Goal: Navigation & Orientation: Find specific page/section

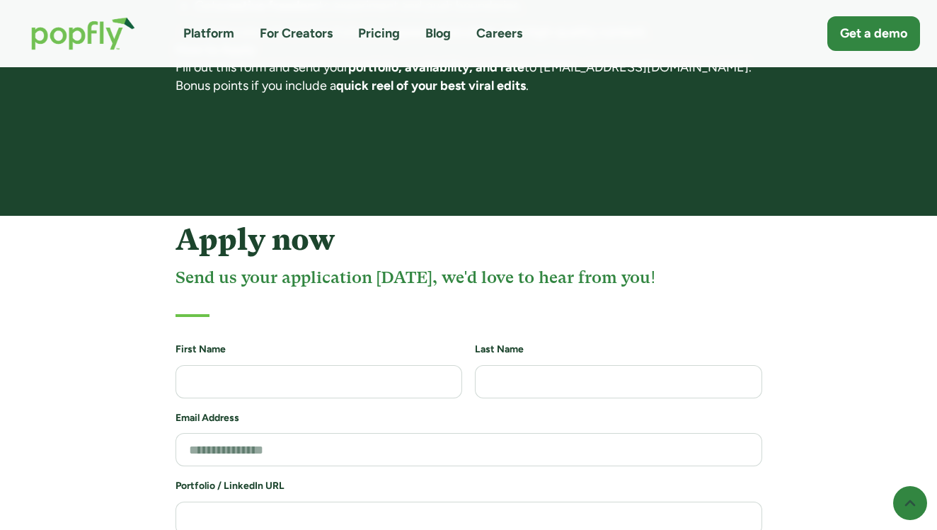
scroll to position [1380, 0]
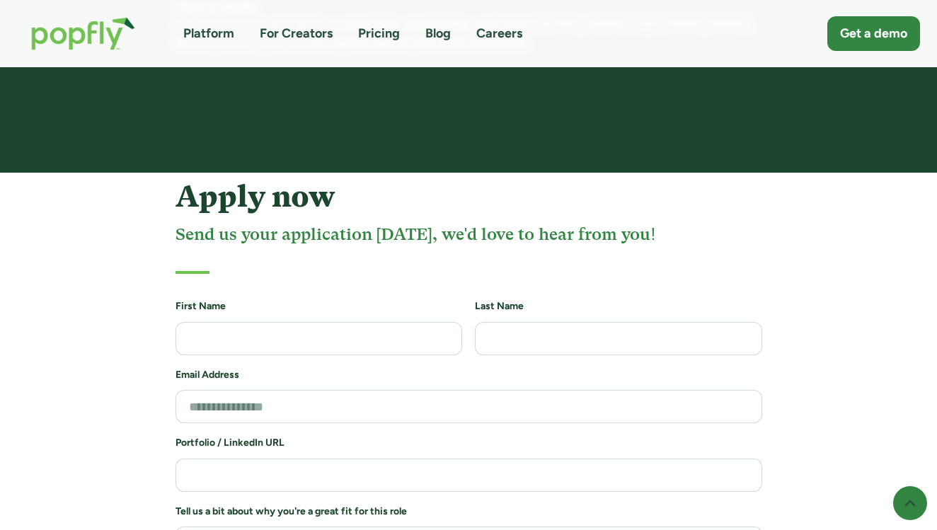
click at [499, 38] on link "Careers" at bounding box center [499, 34] width 46 height 18
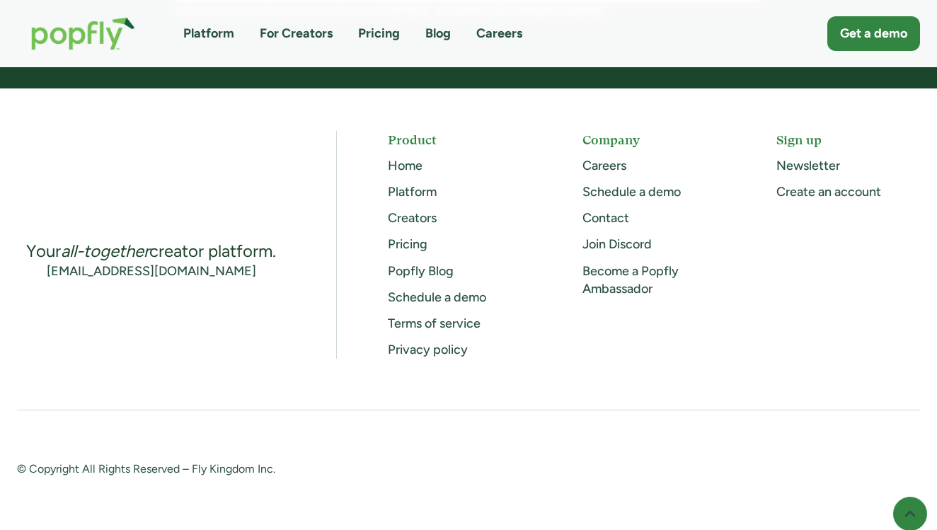
scroll to position [1360, 0]
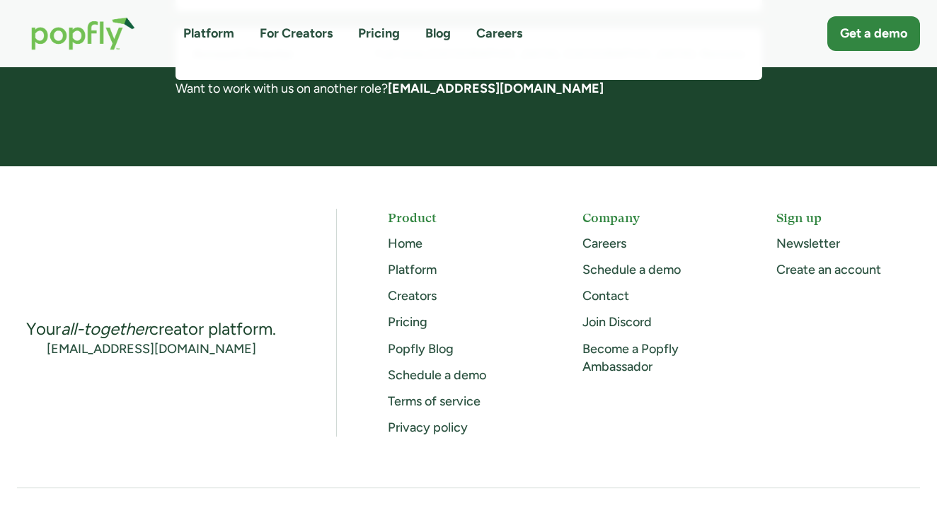
click at [610, 240] on link "Careers" at bounding box center [605, 244] width 44 height 16
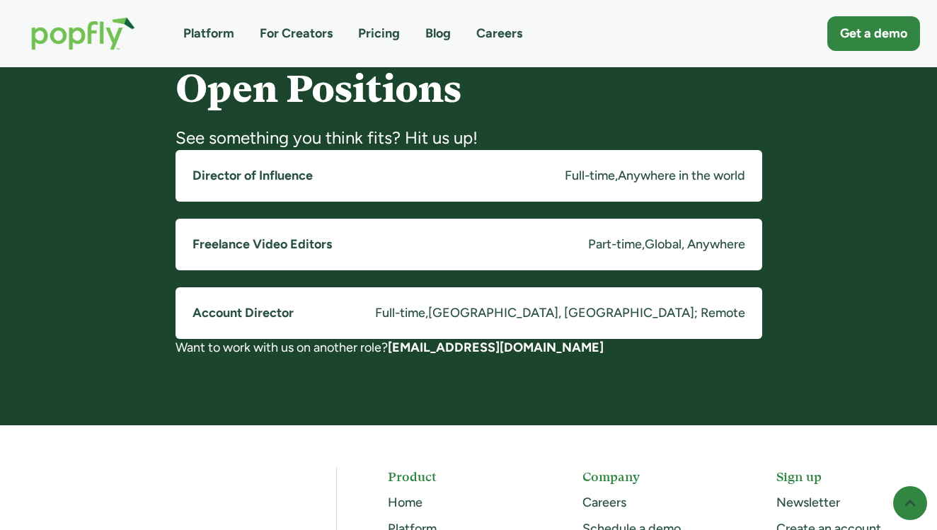
scroll to position [1100, 0]
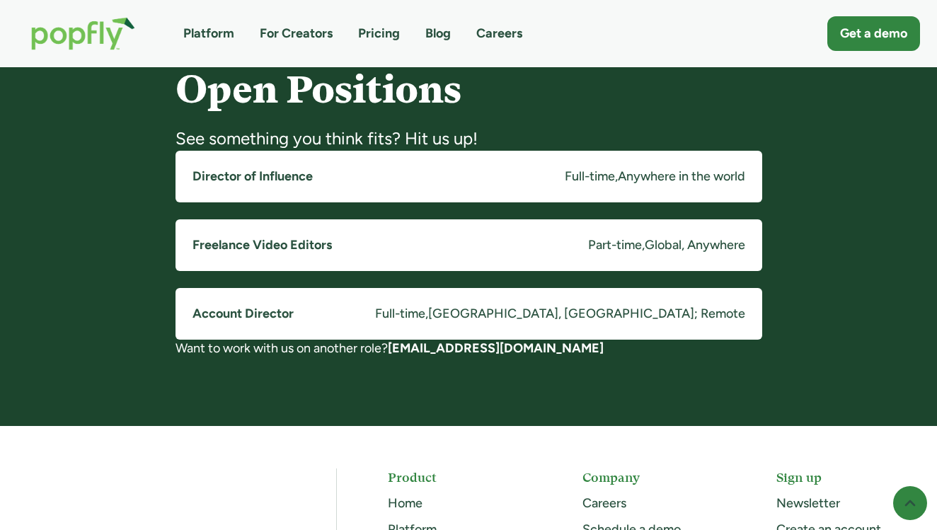
click at [236, 312] on h5 "Account Director" at bounding box center [243, 314] width 101 height 18
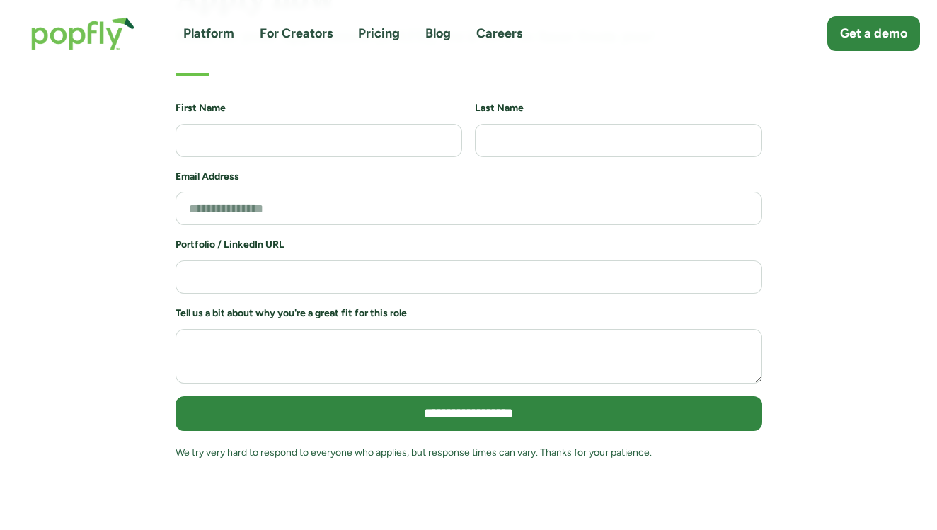
scroll to position [1335, 0]
